Goal: Task Accomplishment & Management: Manage account settings

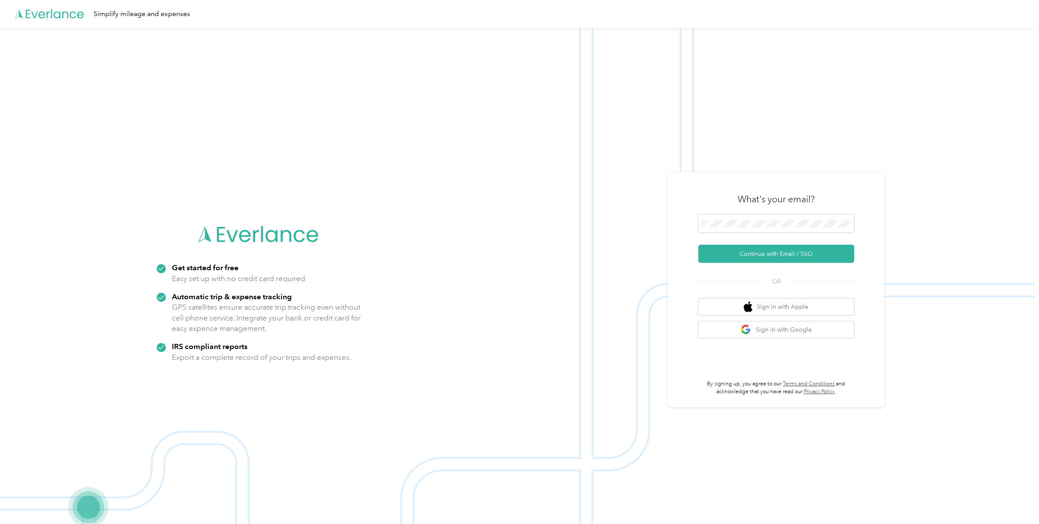
click at [773, 264] on div "What's your email? Continue with Email / SSO OR Sign in with Apple Sign in with…" at bounding box center [777, 289] width 156 height 211
click at [773, 258] on button "Continue with Email / SSO" at bounding box center [777, 254] width 156 height 18
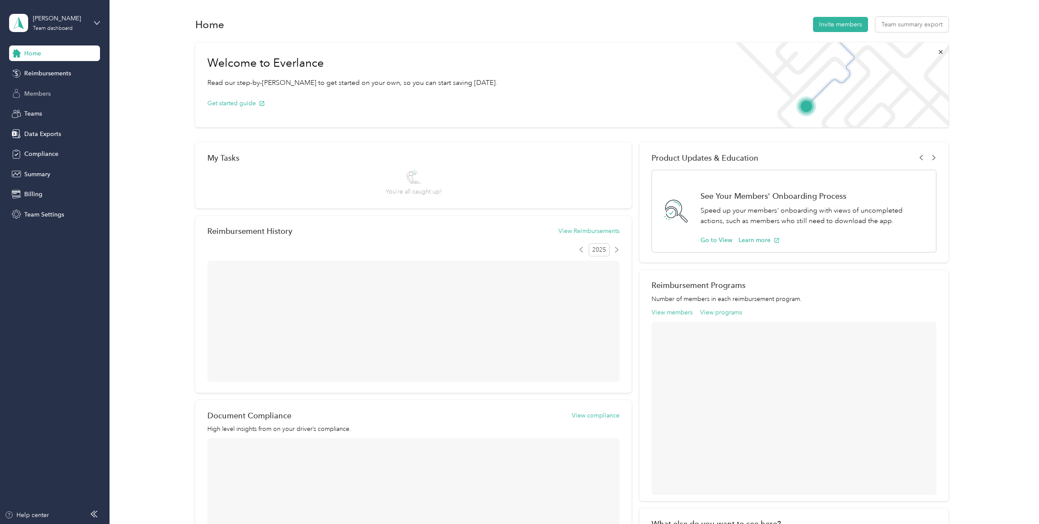
click at [42, 94] on span "Members" at bounding box center [37, 93] width 26 height 9
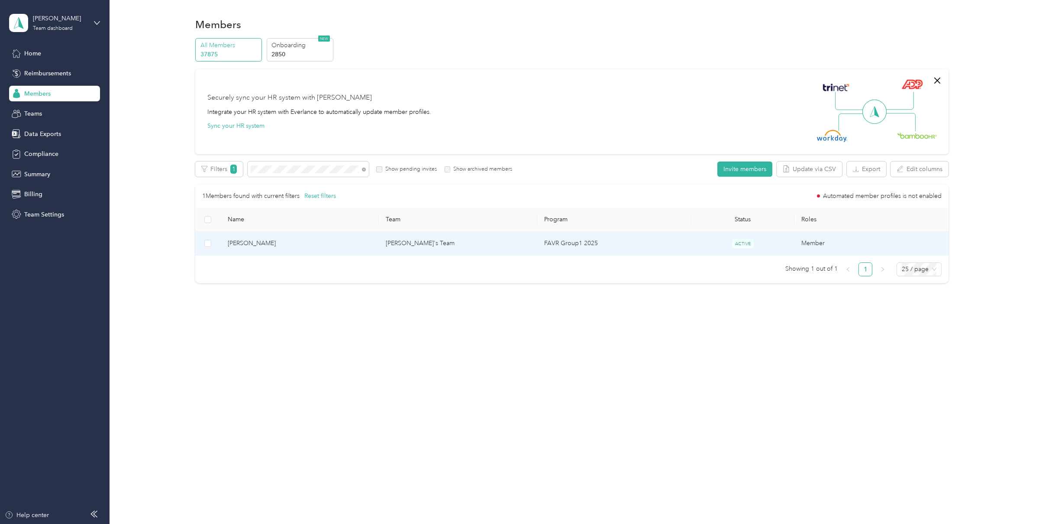
click at [357, 242] on span "[PERSON_NAME]" at bounding box center [300, 244] width 145 height 10
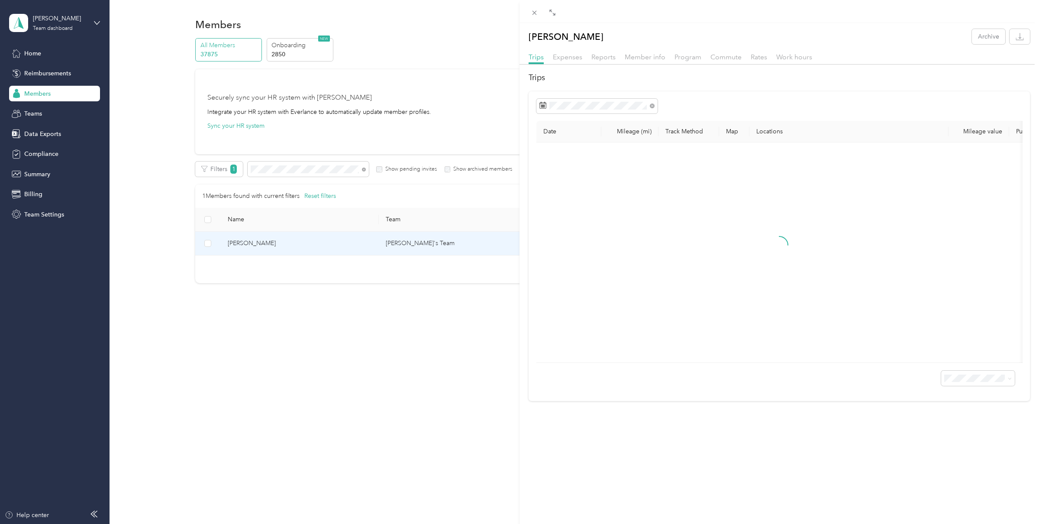
click at [645, 61] on div "Member info" at bounding box center [645, 57] width 41 height 11
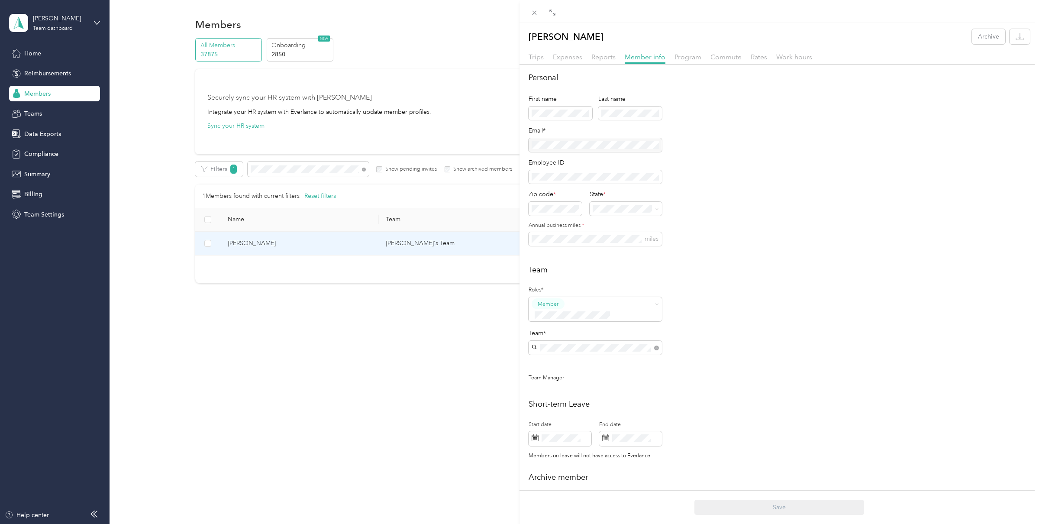
click at [728, 303] on div "Team Roles* Member Team* Team Manager" at bounding box center [780, 327] width 502 height 127
click at [364, 169] on div "[PERSON_NAME] Archive Trips Expenses Reports Member info Program Commute Rates …" at bounding box center [519, 262] width 1039 height 524
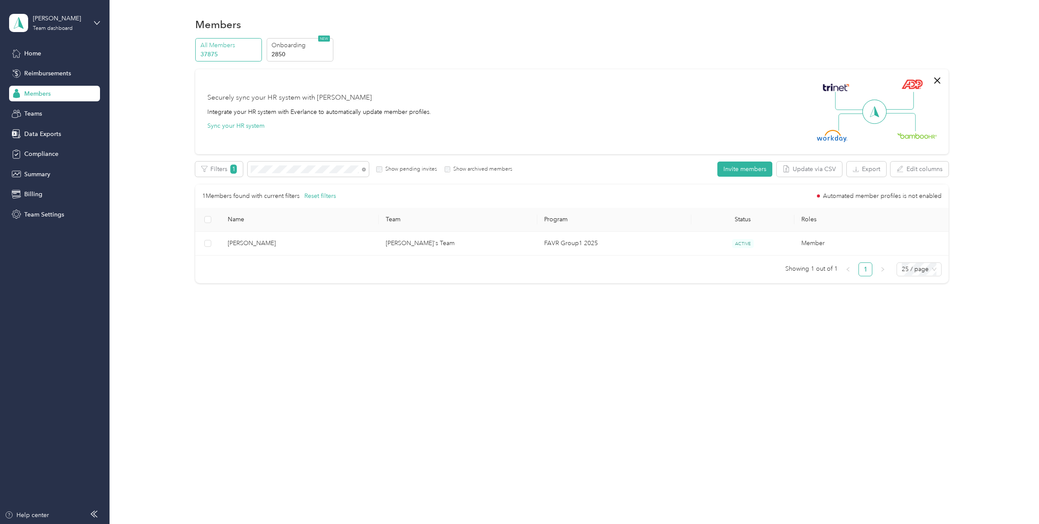
click at [364, 169] on div at bounding box center [519, 262] width 1039 height 524
click at [364, 169] on icon at bounding box center [364, 170] width 4 height 4
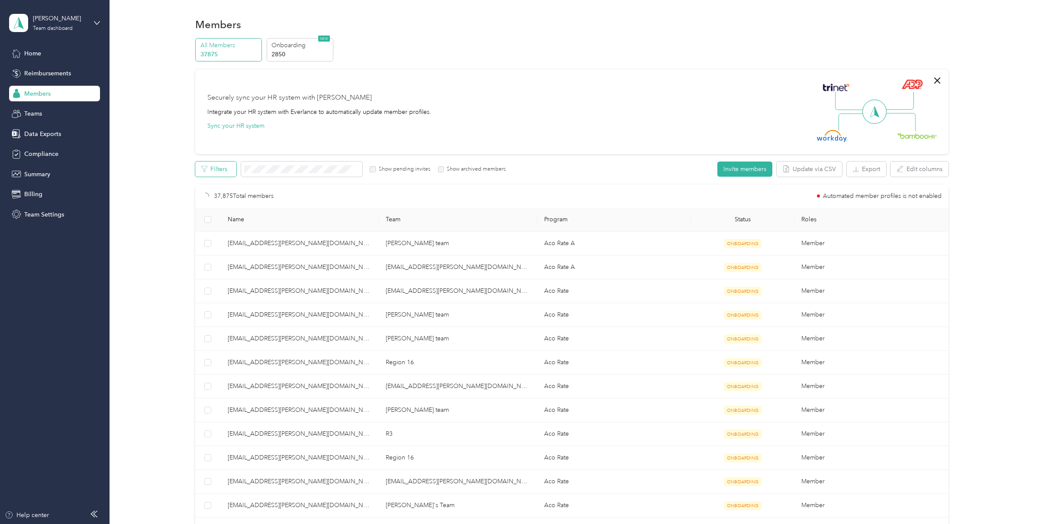
click at [227, 170] on button "Filters" at bounding box center [215, 169] width 41 height 15
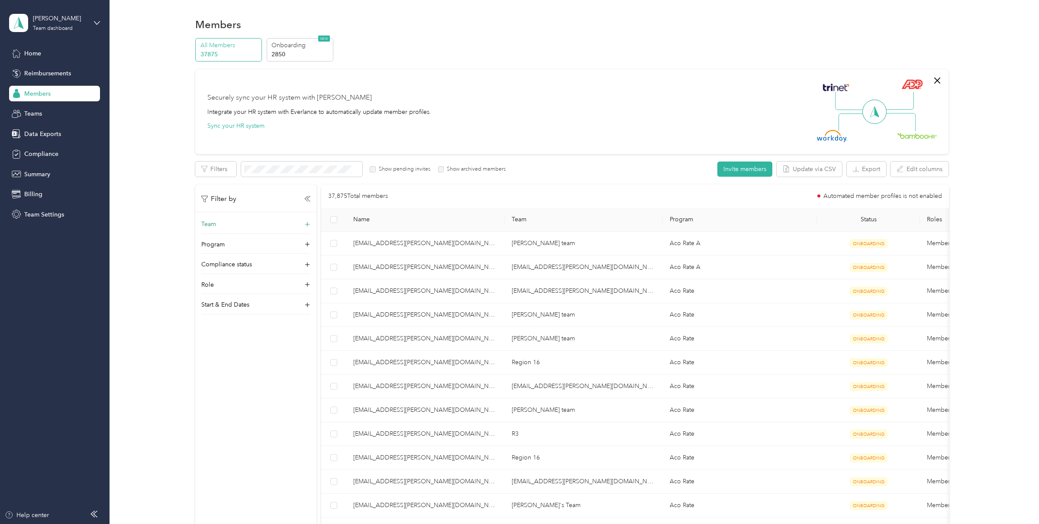
click at [227, 224] on div "Team" at bounding box center [255, 227] width 109 height 14
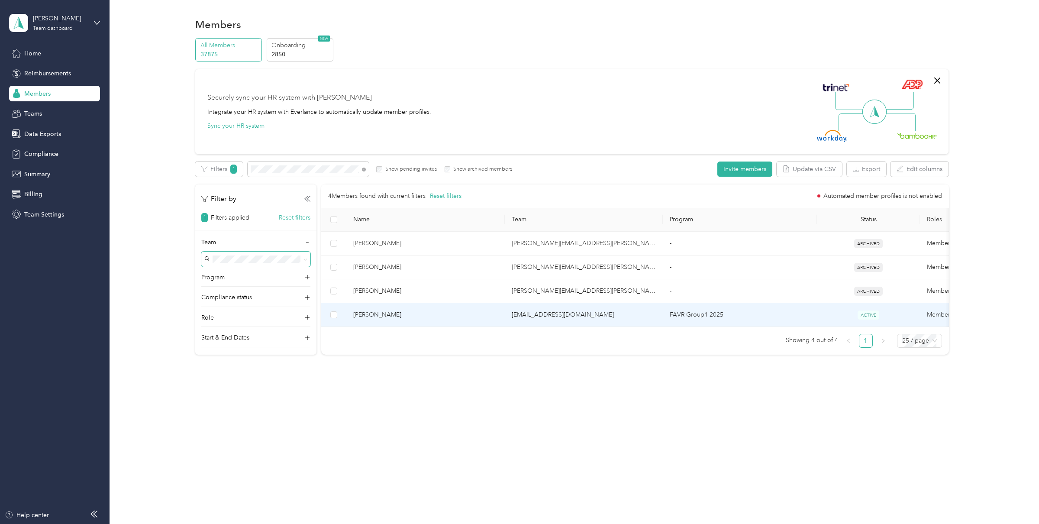
click at [396, 316] on span "[PERSON_NAME]" at bounding box center [425, 315] width 145 height 10
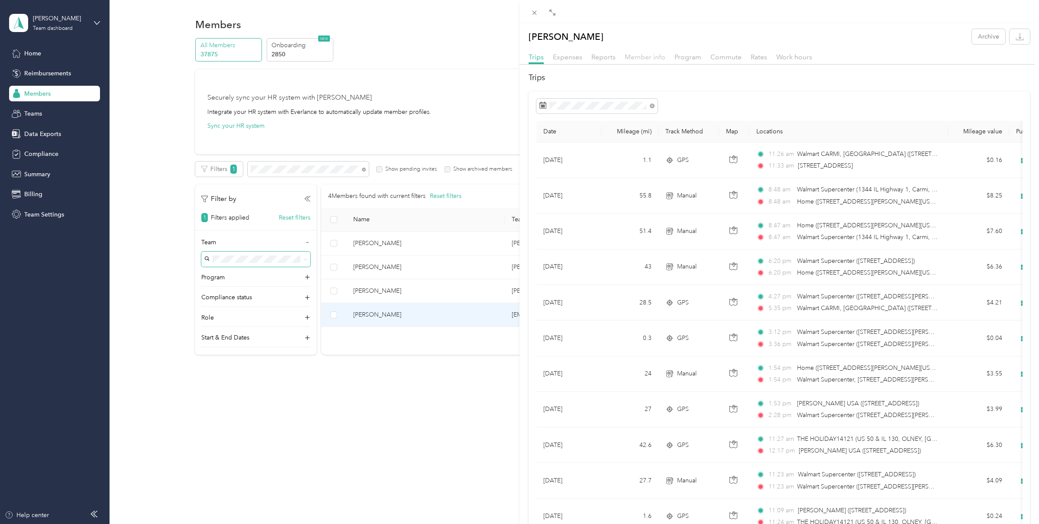
click at [628, 59] on span "Member info" at bounding box center [645, 57] width 41 height 8
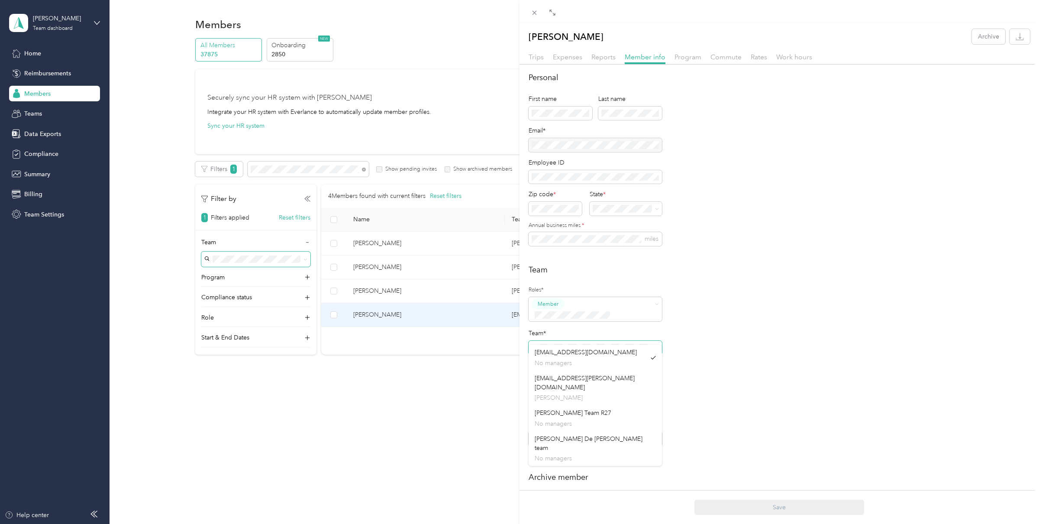
click at [526, 337] on div "Personal First name Last name Email* Employee ID Zip code * State * Annual busi…" at bounding box center [780, 318] width 520 height 493
click at [536, 12] on icon at bounding box center [534, 12] width 7 height 7
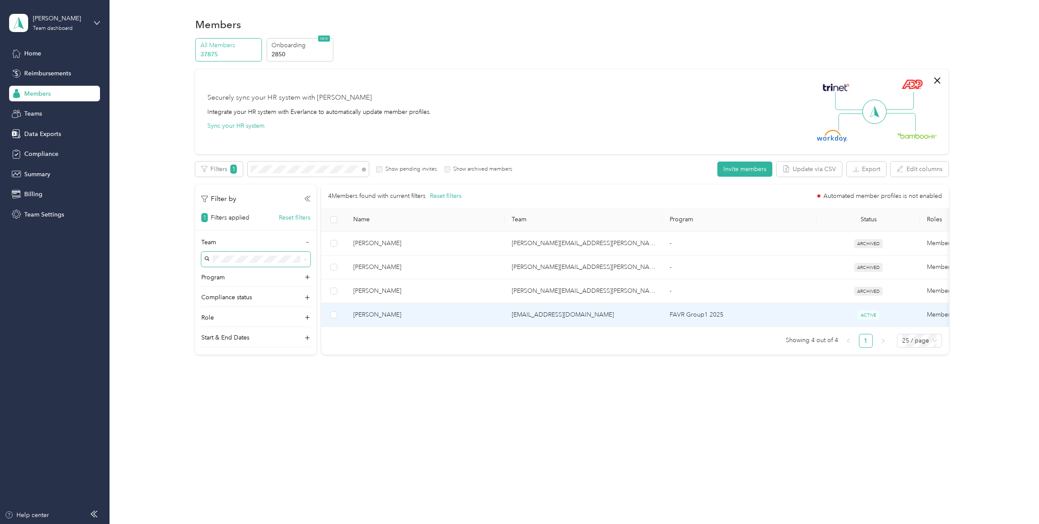
click at [391, 316] on span "[PERSON_NAME]" at bounding box center [425, 315] width 145 height 10
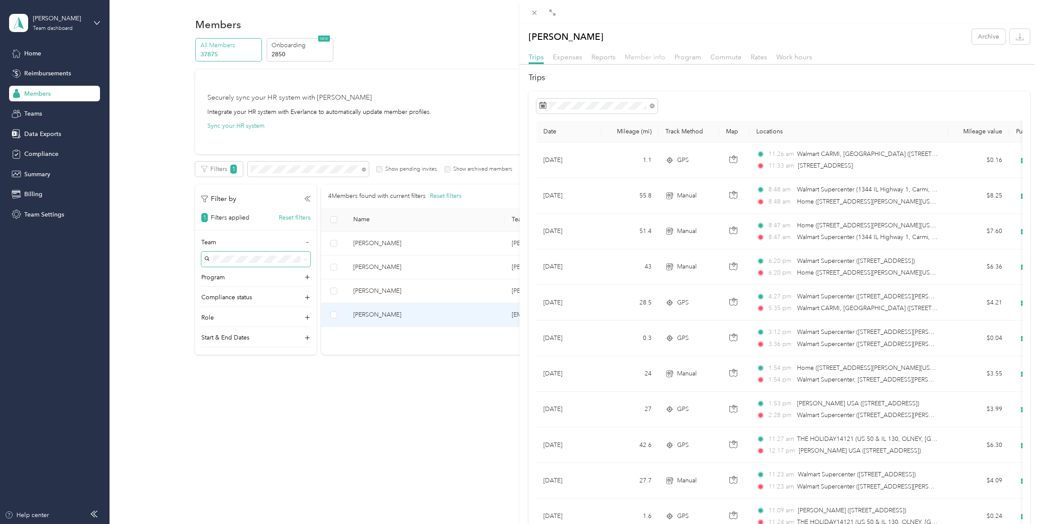
click at [644, 55] on span "Member info" at bounding box center [645, 57] width 41 height 8
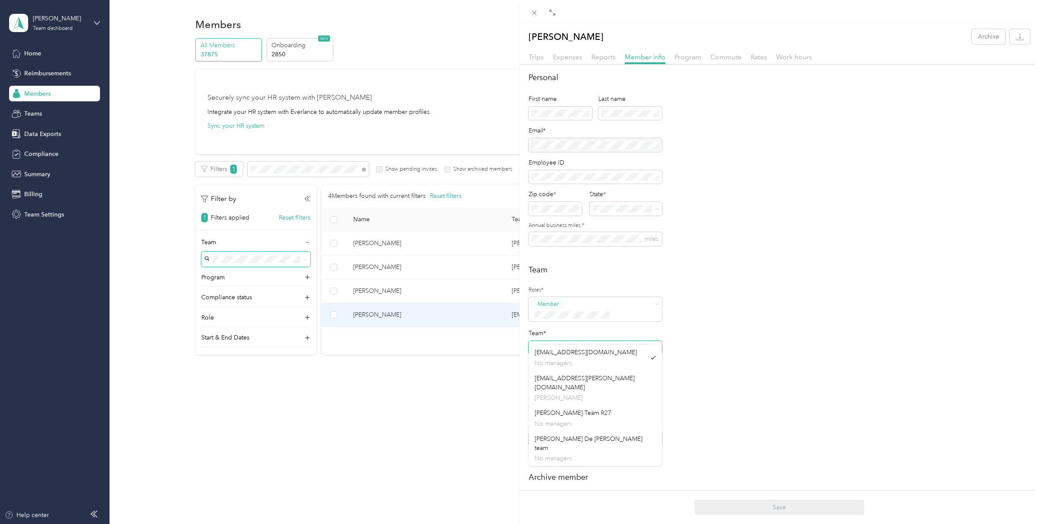
click at [529, 329] on div "Team*" at bounding box center [595, 342] width 133 height 26
click at [310, 169] on div "[PERSON_NAME] Archive Trips Expenses Reports Member info Program Commute Rates …" at bounding box center [519, 262] width 1039 height 524
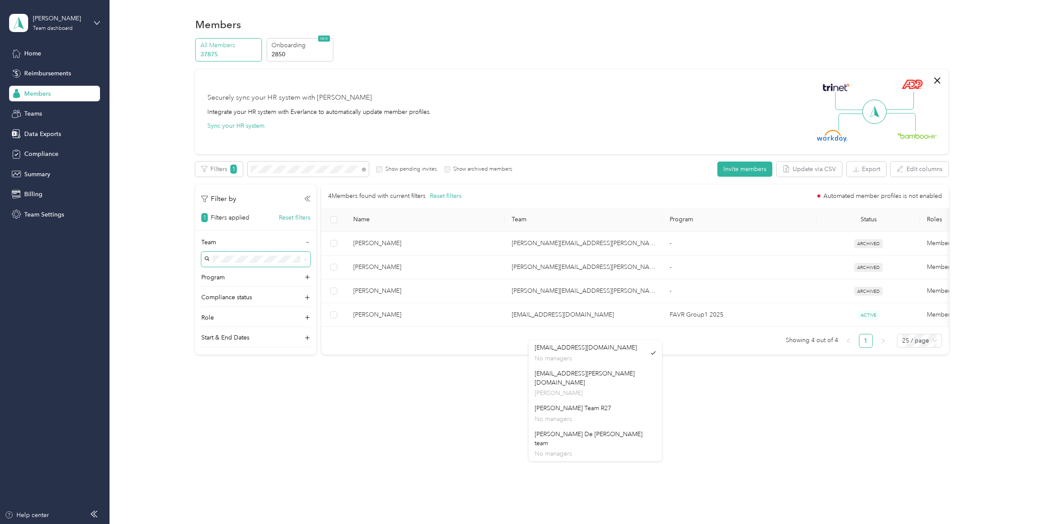
click at [310, 169] on div at bounding box center [519, 262] width 1039 height 524
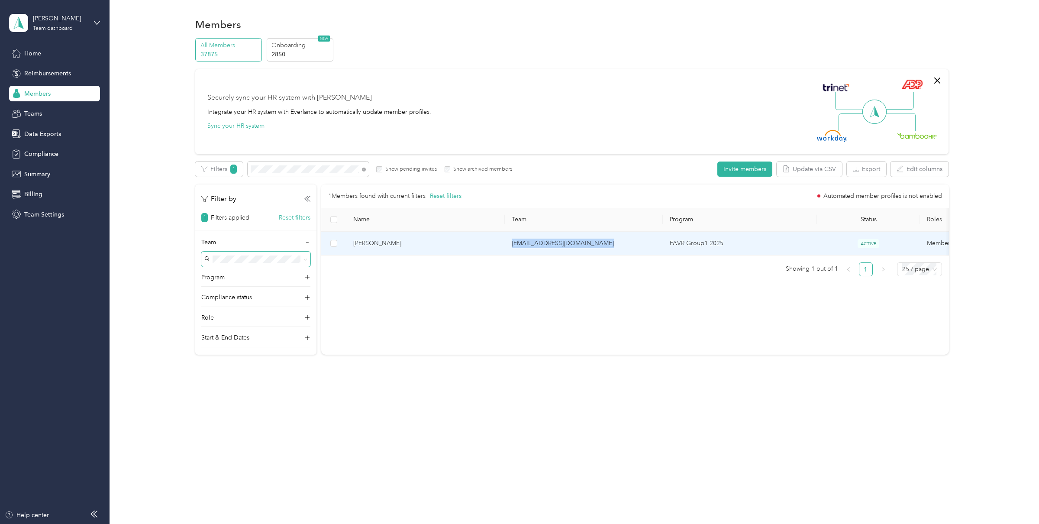
drag, startPoint x: 600, startPoint y: 242, endPoint x: 511, endPoint y: 246, distance: 89.3
click at [511, 246] on td "[EMAIL_ADDRESS][DOMAIN_NAME]" at bounding box center [584, 244] width 159 height 24
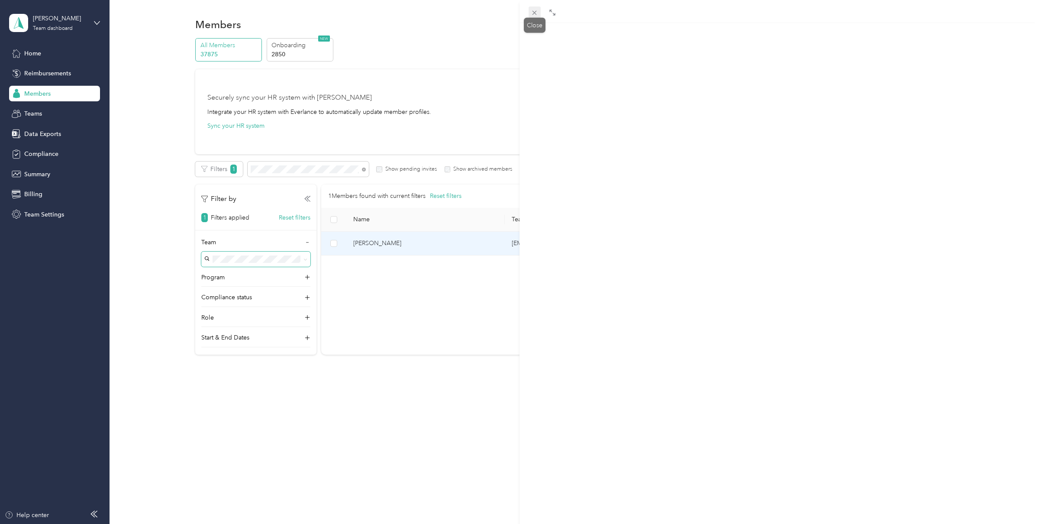
click at [537, 10] on icon at bounding box center [534, 12] width 7 height 7
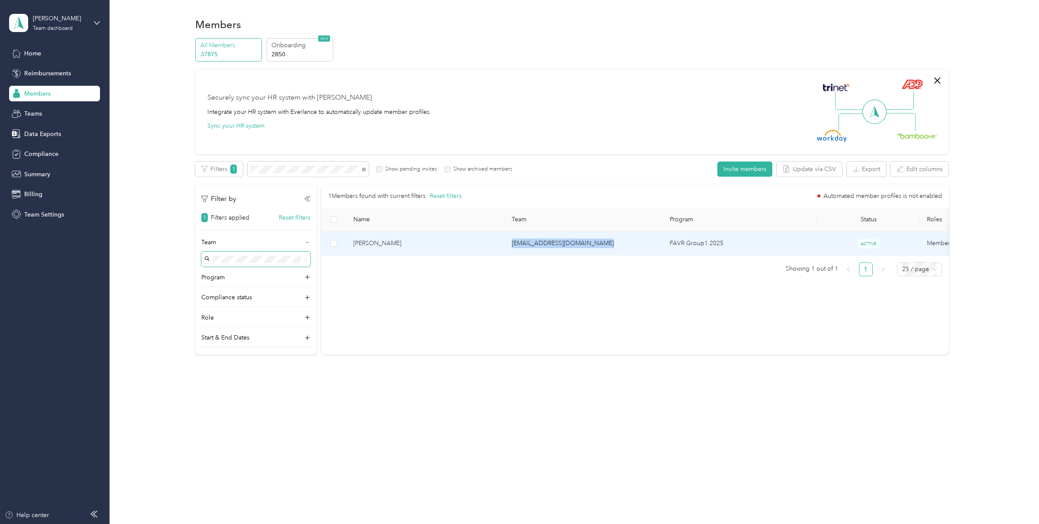
copy td "[EMAIL_ADDRESS][DOMAIN_NAME]"
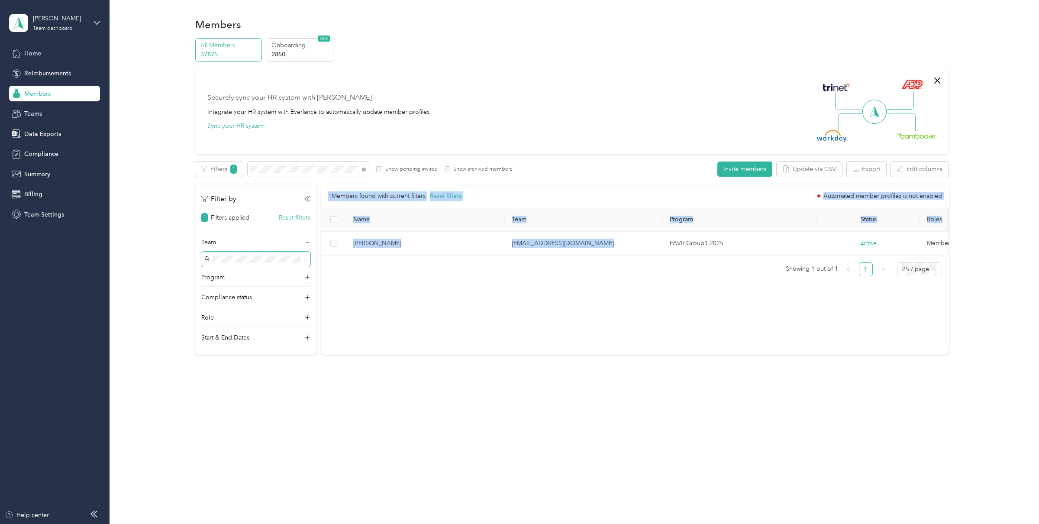
drag, startPoint x: 600, startPoint y: 241, endPoint x: 395, endPoint y: 186, distance: 213.0
click at [395, 186] on div "1 Members found with current filters Reset filters Automated member profiles is…" at bounding box center [635, 219] width 628 height 71
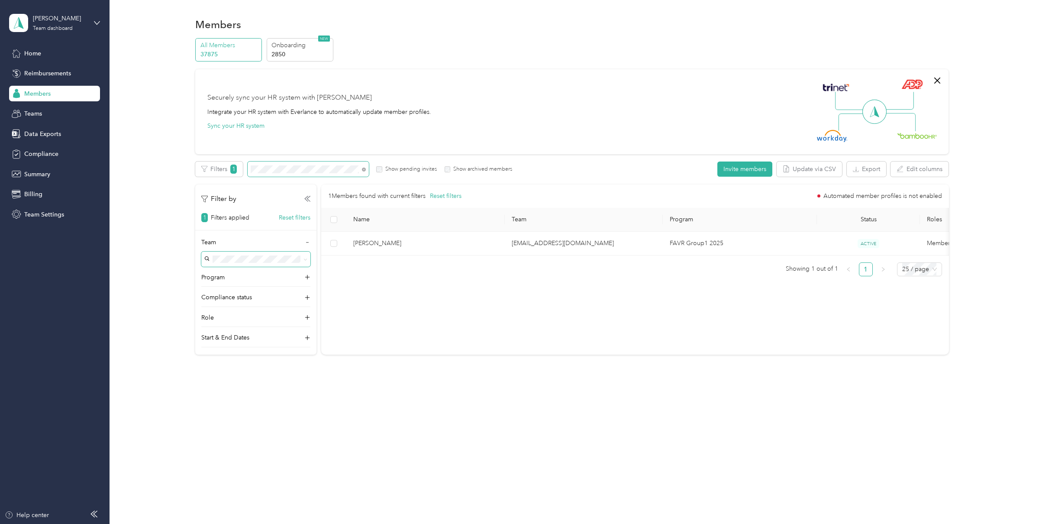
click at [366, 169] on span at bounding box center [308, 169] width 121 height 15
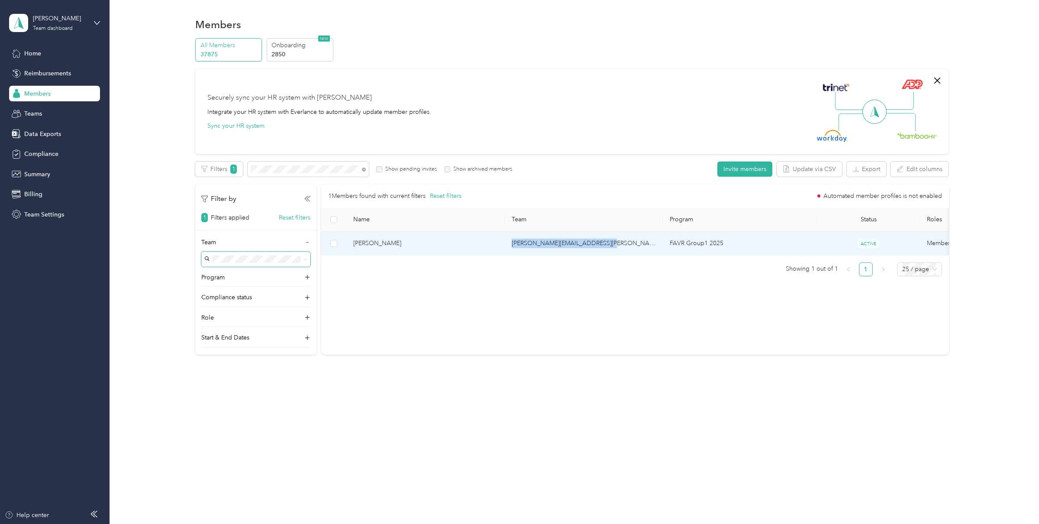
copy td "[PERSON_NAME][EMAIL_ADDRESS][PERSON_NAME][DOMAIN_NAME]"
drag, startPoint x: 617, startPoint y: 242, endPoint x: 511, endPoint y: 244, distance: 106.6
click at [511, 244] on td "[PERSON_NAME][EMAIL_ADDRESS][PERSON_NAME][DOMAIN_NAME]" at bounding box center [584, 244] width 159 height 24
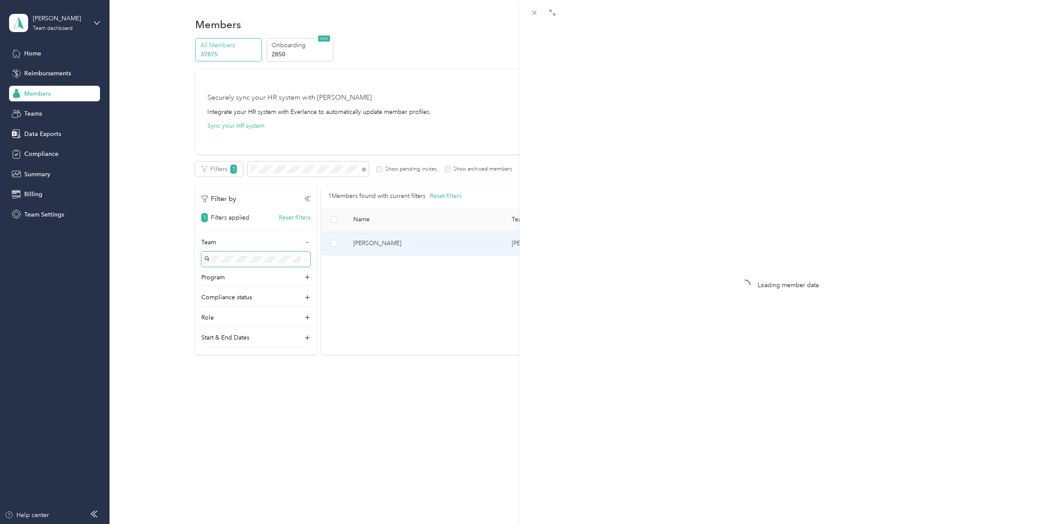
click at [343, 177] on div "Loading member data" at bounding box center [519, 262] width 1039 height 524
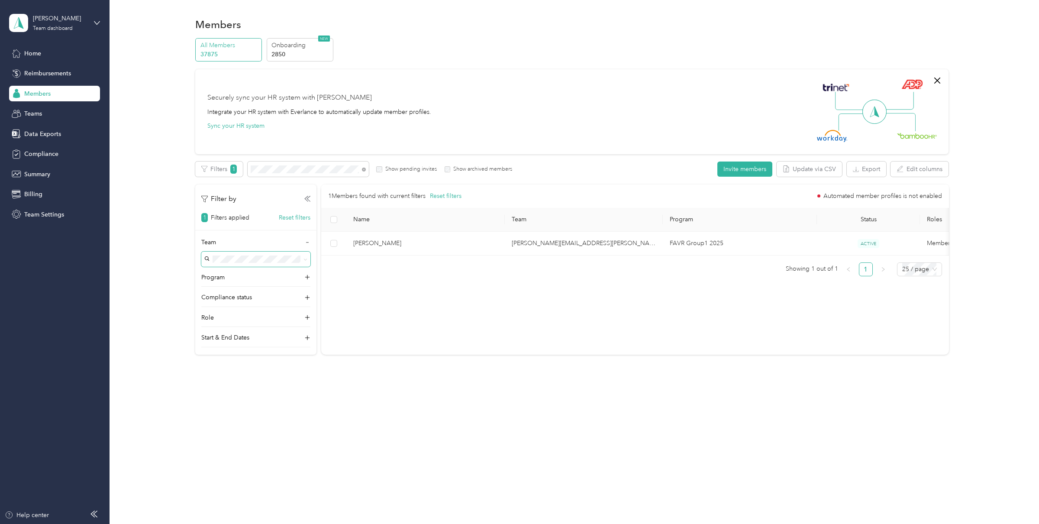
click at [343, 171] on div at bounding box center [519, 262] width 1039 height 524
click at [359, 171] on span at bounding box center [362, 169] width 7 height 9
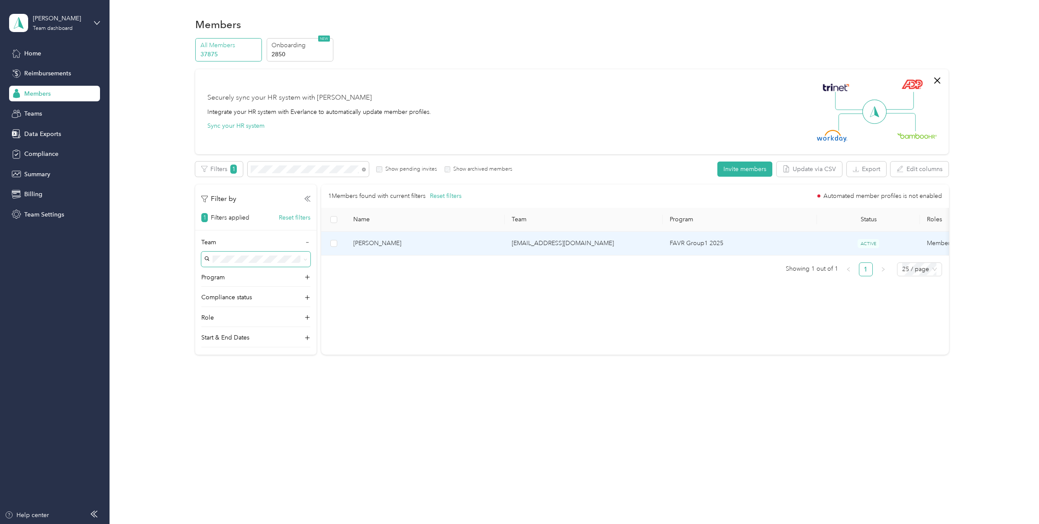
copy tr "[EMAIL_ADDRESS][DOMAIN_NAME]"
drag, startPoint x: 594, startPoint y: 242, endPoint x: 495, endPoint y: 247, distance: 98.9
click at [495, 247] on tr "[PERSON_NAME] [EMAIL_ADDRESS][DOMAIN_NAME] FAVR Group1 2025 ACTIVE Member" at bounding box center [699, 244] width 757 height 24
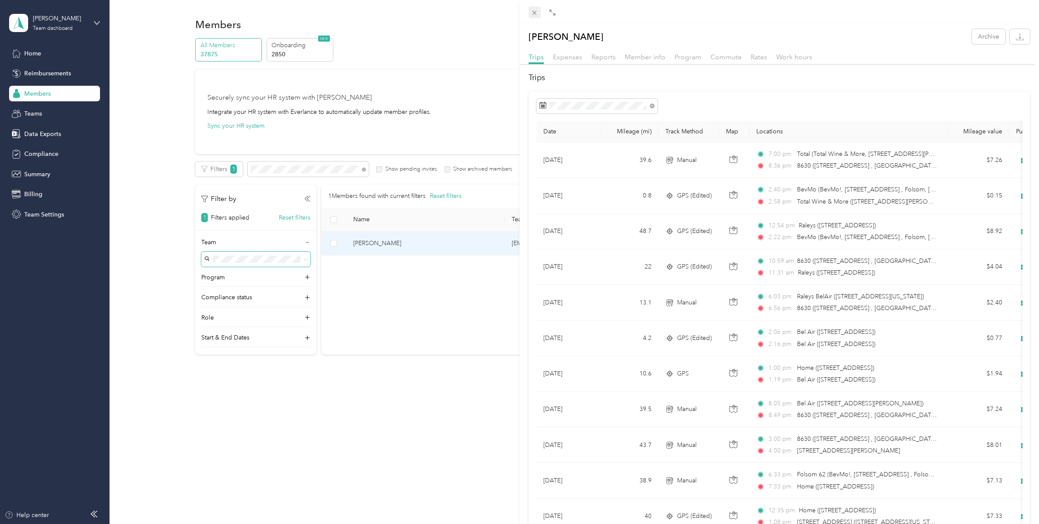
click at [537, 13] on icon at bounding box center [534, 12] width 7 height 7
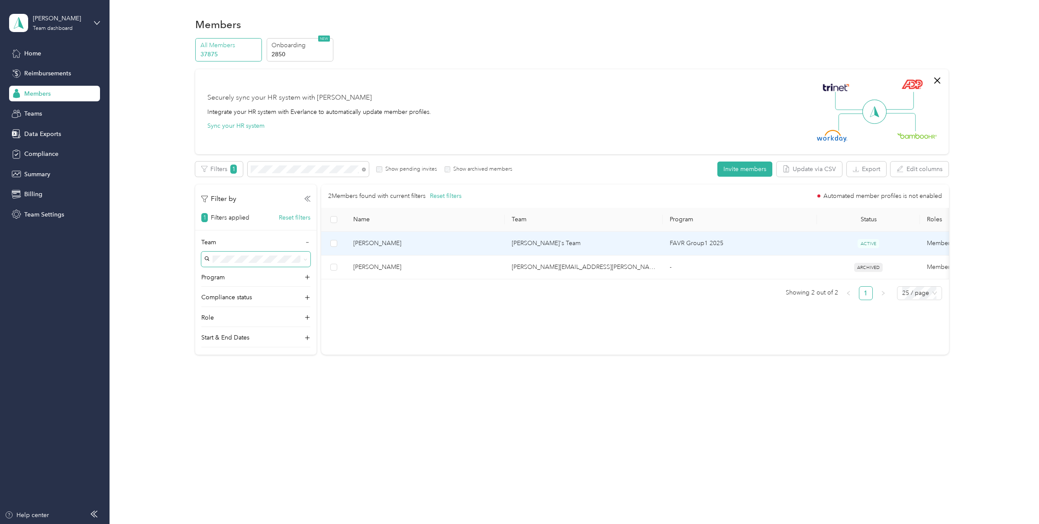
click at [498, 245] on span "[PERSON_NAME]" at bounding box center [425, 244] width 145 height 10
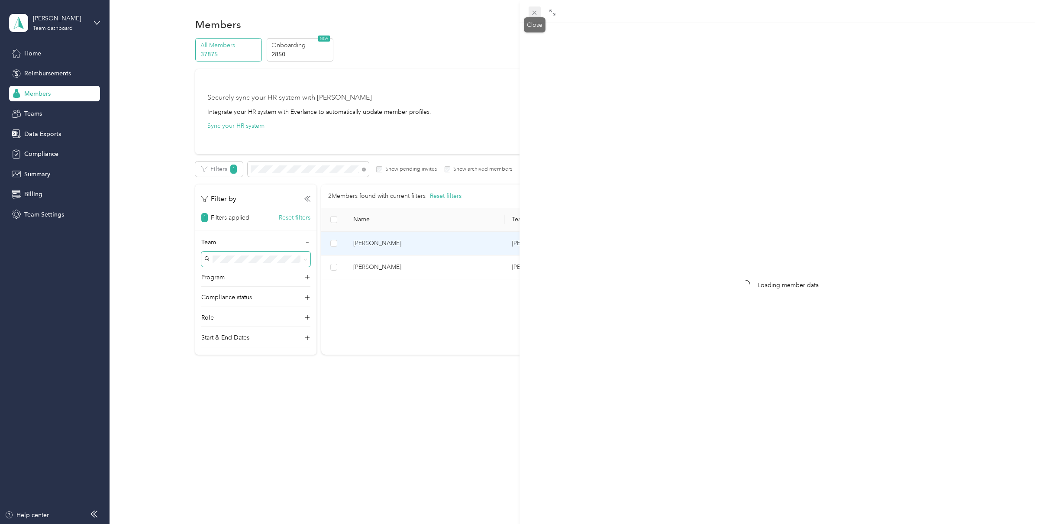
click at [536, 16] on icon at bounding box center [534, 12] width 7 height 7
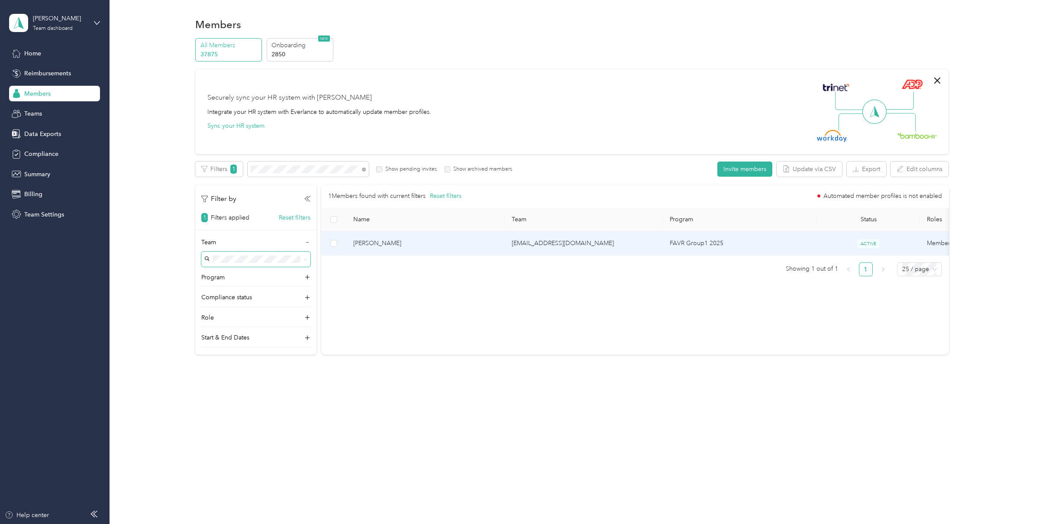
copy tr "[EMAIL_ADDRESS][DOMAIN_NAME]"
drag, startPoint x: 613, startPoint y: 239, endPoint x: 505, endPoint y: 241, distance: 108.3
click at [505, 241] on tr "[PERSON_NAME] [EMAIL_ADDRESS][DOMAIN_NAME] FAVR Group1 2025 ACTIVE Member" at bounding box center [699, 244] width 757 height 24
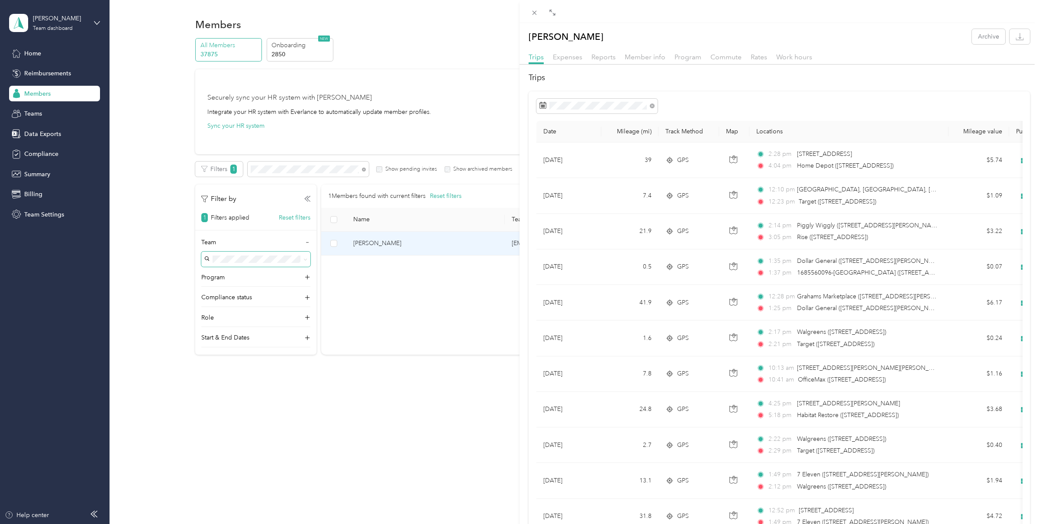
click at [421, 112] on div "[PERSON_NAME] Archive Trips Expenses Reports Member info Program Commute Rates …" at bounding box center [519, 262] width 1039 height 524
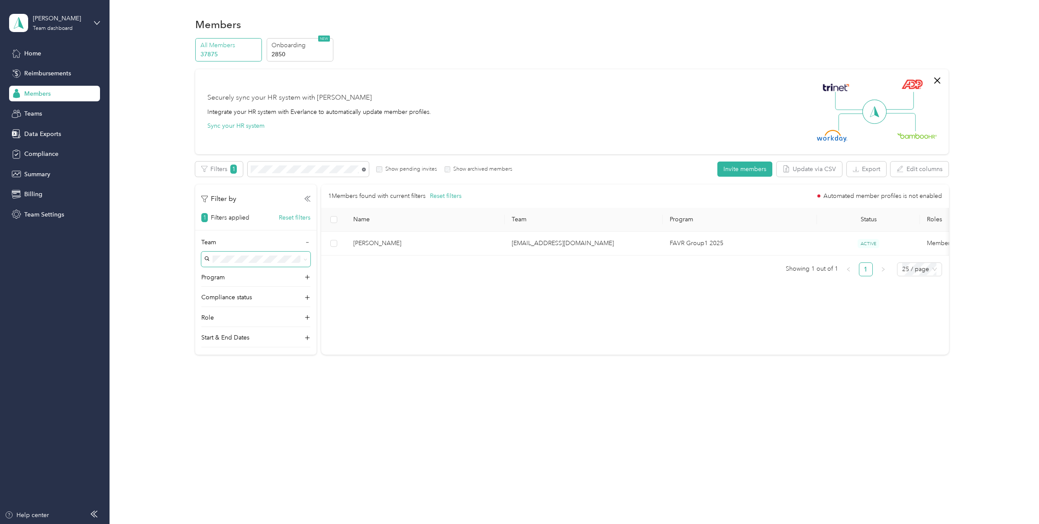
click at [364, 168] on icon at bounding box center [364, 170] width 4 height 4
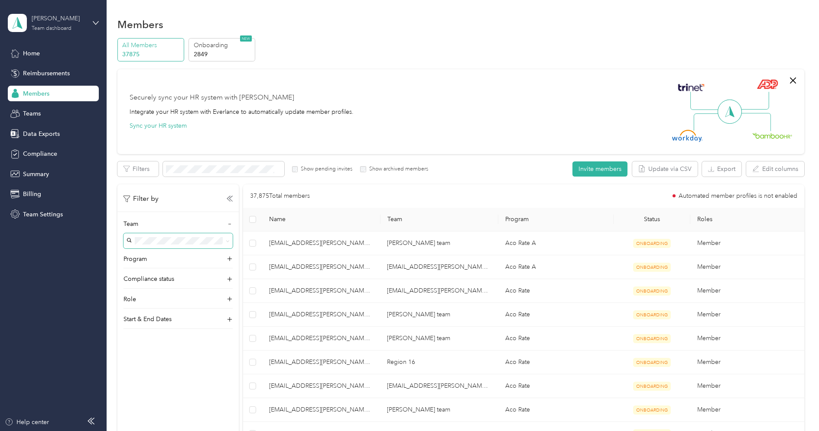
click at [64, 19] on div "[PERSON_NAME]" at bounding box center [59, 18] width 54 height 9
click at [36, 107] on div "Log out" at bounding box center [32, 110] width 33 height 9
